Goal: Find specific page/section: Find specific page/section

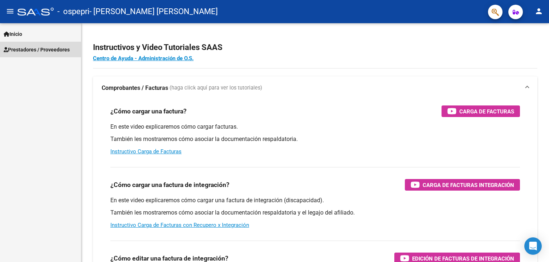
click at [32, 50] on span "Prestadores / Proveedores" at bounding box center [37, 50] width 66 height 8
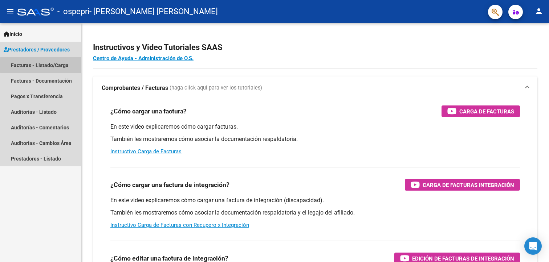
click at [58, 65] on link "Facturas - Listado/Carga" at bounding box center [40, 65] width 81 height 16
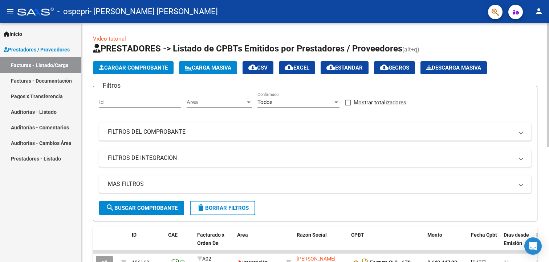
scroll to position [221, 0]
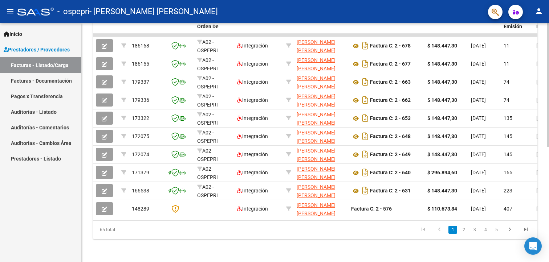
click at [547, 236] on div at bounding box center [548, 142] width 2 height 239
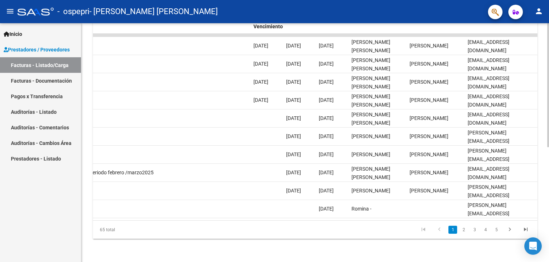
scroll to position [0, 0]
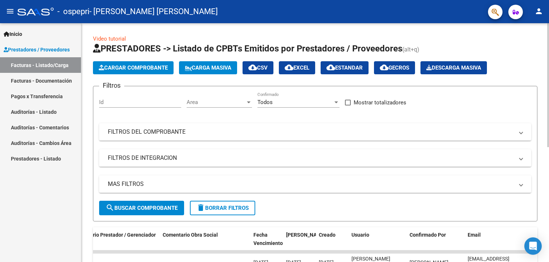
click at [547, 39] on div at bounding box center [548, 142] width 2 height 239
click at [546, 152] on div "Video tutorial PRESTADORES -> Listado de CPBTs Emitidos por Prestadores / Prove…" at bounding box center [315, 251] width 468 height 456
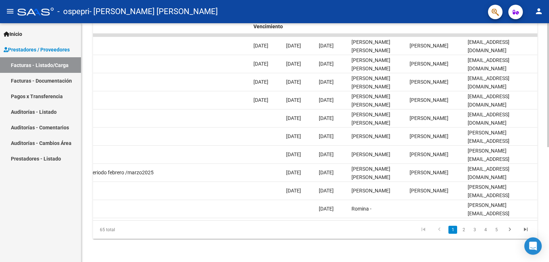
click at [548, 153] on div at bounding box center [548, 142] width 2 height 239
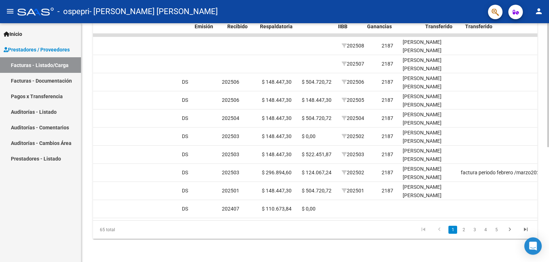
scroll to position [0, 309]
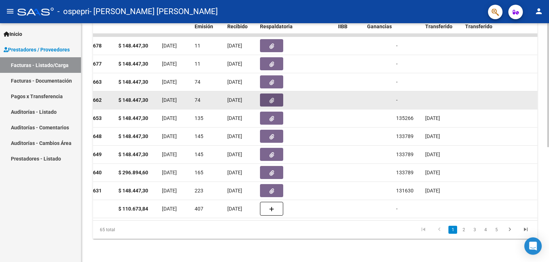
click at [270, 98] on icon "button" at bounding box center [271, 100] width 5 height 5
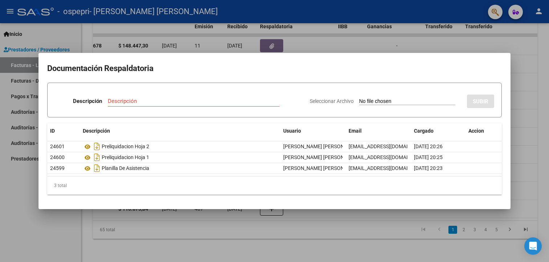
click at [539, 119] on div at bounding box center [274, 131] width 549 height 262
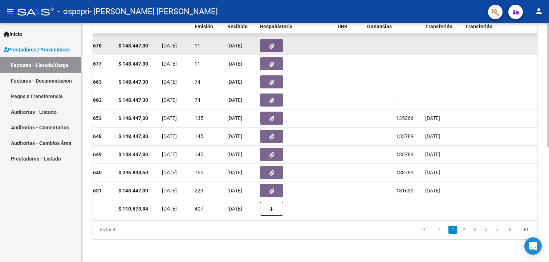
click at [276, 39] on button "button" at bounding box center [271, 45] width 23 height 13
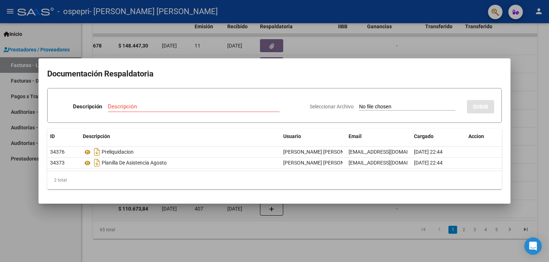
click at [542, 76] on div at bounding box center [274, 131] width 549 height 262
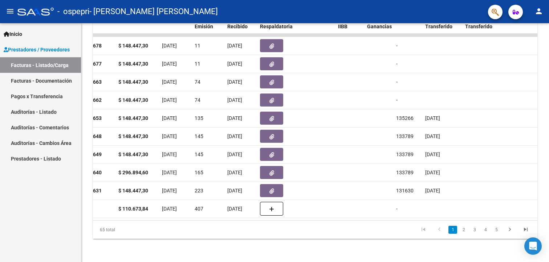
click at [45, 129] on link "Auditorías - Comentarios" at bounding box center [40, 128] width 81 height 16
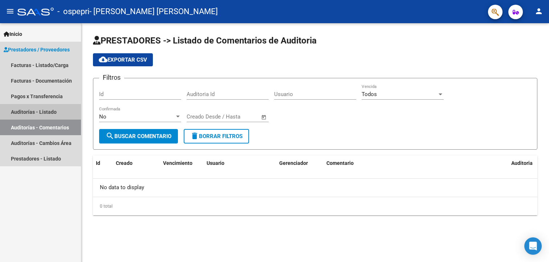
click at [41, 110] on link "Auditorías - Listado" at bounding box center [40, 112] width 81 height 16
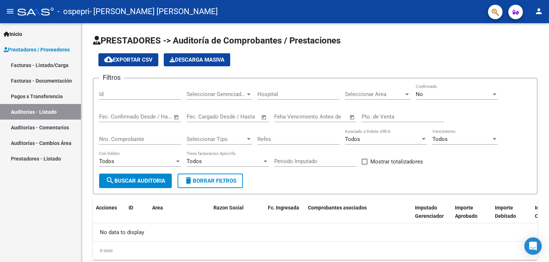
click at [45, 98] on link "Pagos x Transferencia" at bounding box center [40, 97] width 81 height 16
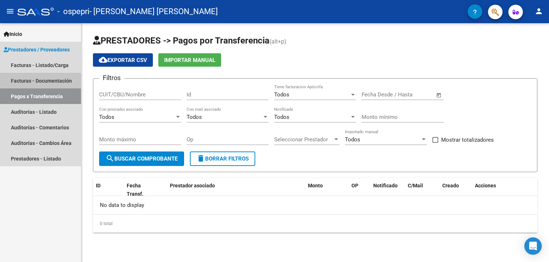
click at [47, 79] on link "Facturas - Documentación" at bounding box center [40, 81] width 81 height 16
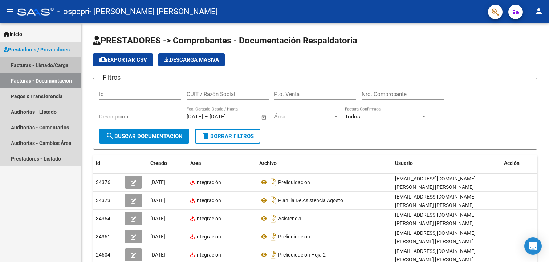
click at [46, 63] on link "Facturas - Listado/Carga" at bounding box center [40, 65] width 81 height 16
